Goal: Task Accomplishment & Management: Manage account settings

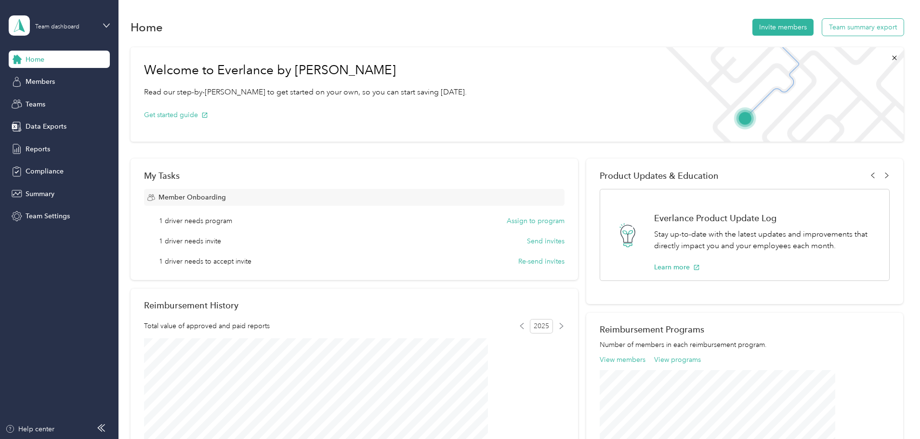
click at [822, 31] on button "Team summary export" at bounding box center [862, 27] width 81 height 17
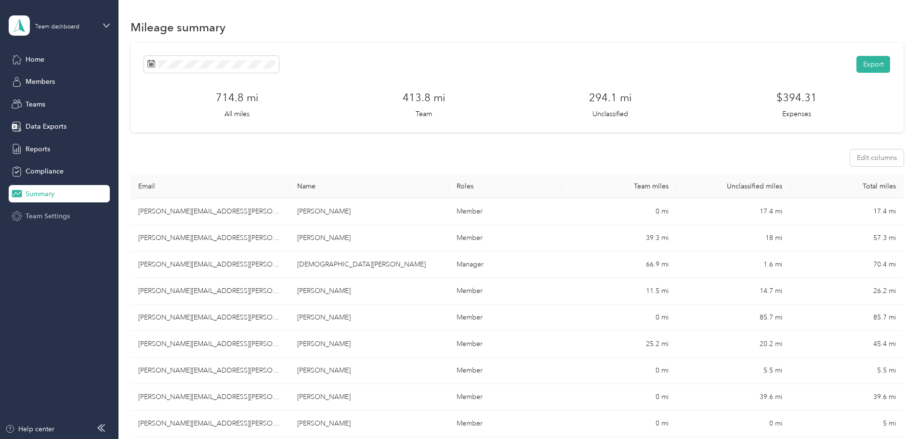
click at [47, 214] on span "Team Settings" at bounding box center [48, 216] width 44 height 10
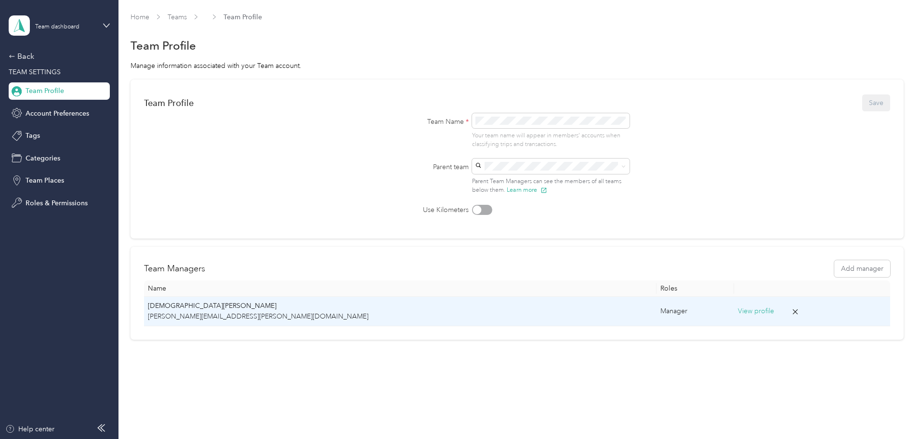
click at [245, 316] on p "[PERSON_NAME][EMAIL_ADDRESS][PERSON_NAME][DOMAIN_NAME]" at bounding box center [400, 316] width 505 height 11
click at [245, 313] on p "[PERSON_NAME][EMAIL_ADDRESS][PERSON_NAME][DOMAIN_NAME]" at bounding box center [400, 316] width 505 height 11
click at [738, 311] on button "View profile" at bounding box center [756, 311] width 36 height 11
